Goal: Find specific page/section: Find specific page/section

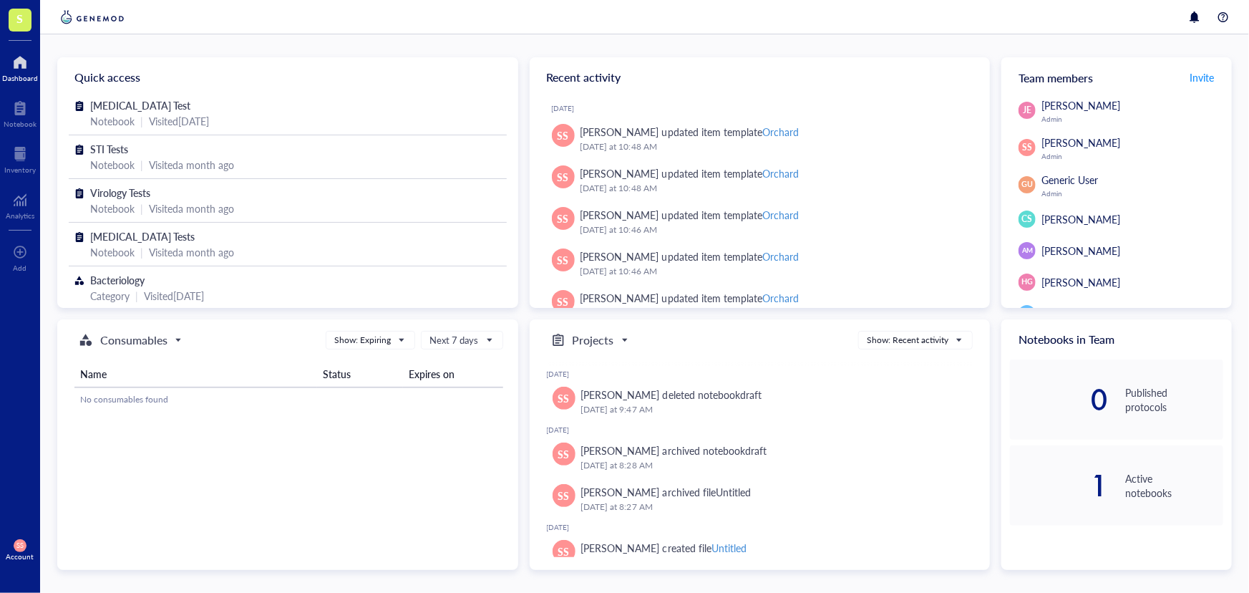
click at [14, 26] on span "S" at bounding box center [20, 20] width 23 height 23
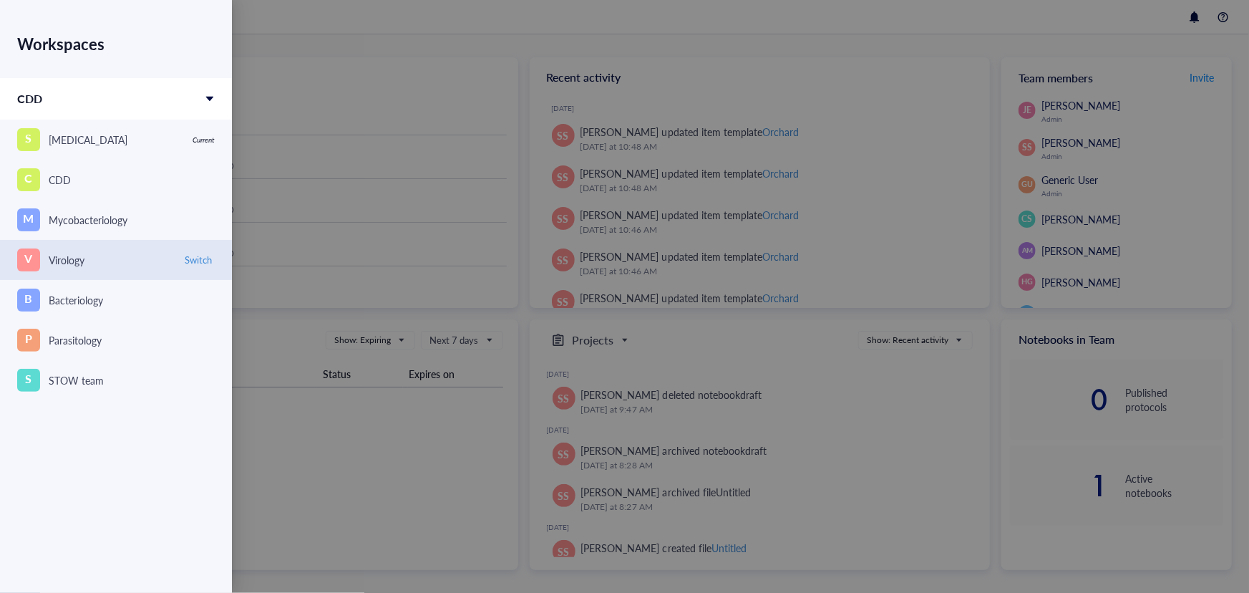
click at [63, 268] on div "V Virology" at bounding box center [95, 259] width 156 height 23
